Goal: Task Accomplishment & Management: Use online tool/utility

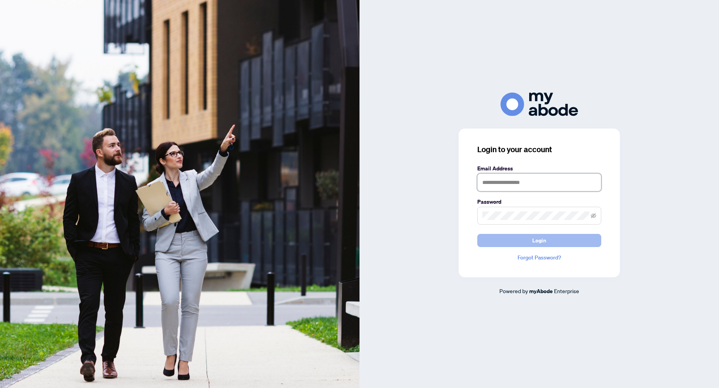
type input "**********"
click at [555, 243] on button "Login" at bounding box center [539, 240] width 124 height 13
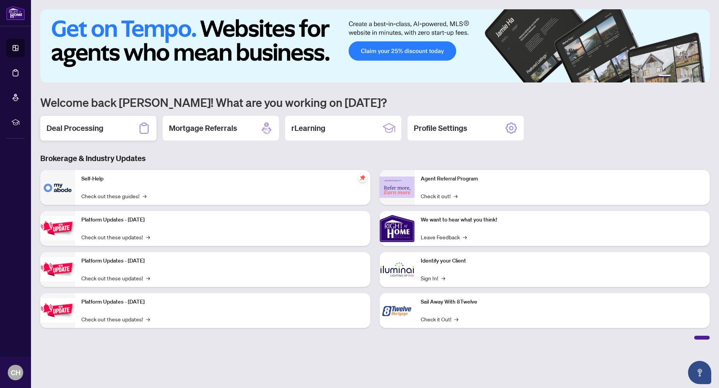
click at [128, 122] on div "Deal Processing" at bounding box center [98, 128] width 116 height 25
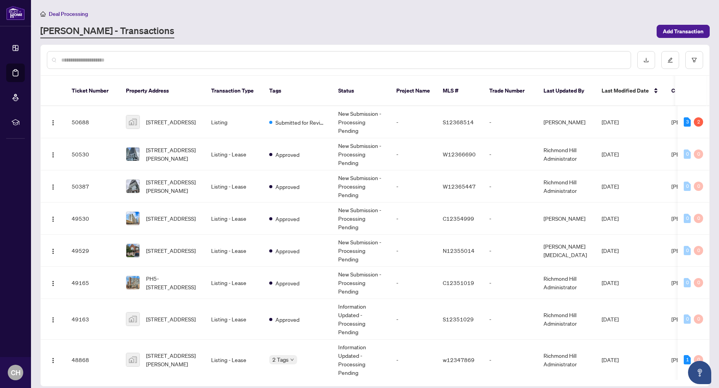
click at [132, 59] on input "text" at bounding box center [342, 60] width 563 height 9
click at [174, 118] on span "[STREET_ADDRESS]" at bounding box center [171, 122] width 50 height 9
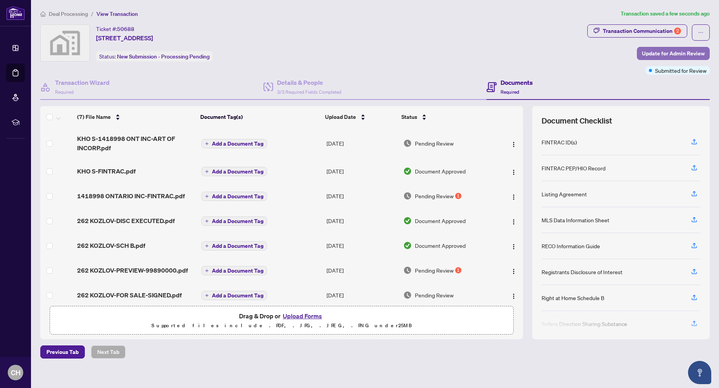
click at [677, 51] on span "Update for Admin Review" at bounding box center [673, 53] width 63 height 12
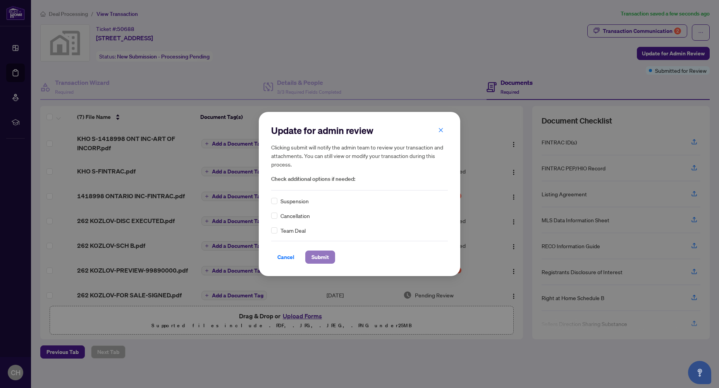
click at [320, 258] on span "Submit" at bounding box center [320, 257] width 17 height 12
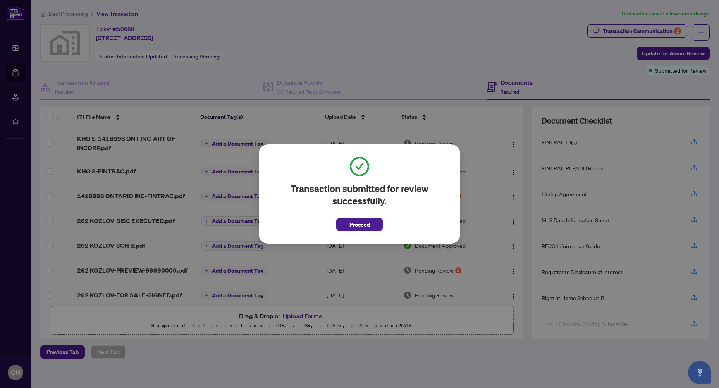
click at [360, 226] on span "Proceed" at bounding box center [360, 225] width 21 height 12
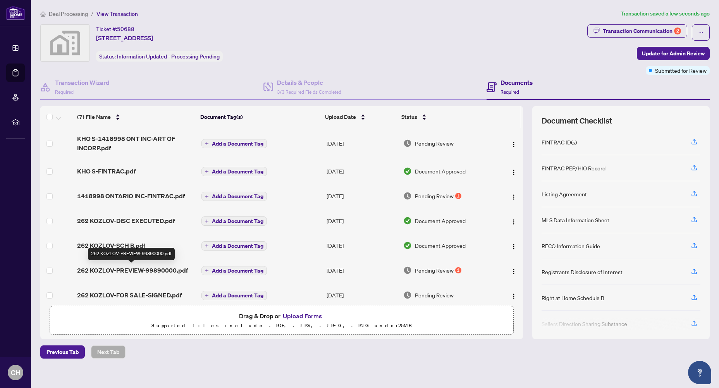
click at [172, 272] on span "262 KOZLOV-PREVIEW-99890000.pdf" at bounding box center [132, 270] width 111 height 9
